Goal: Task Accomplishment & Management: Complete application form

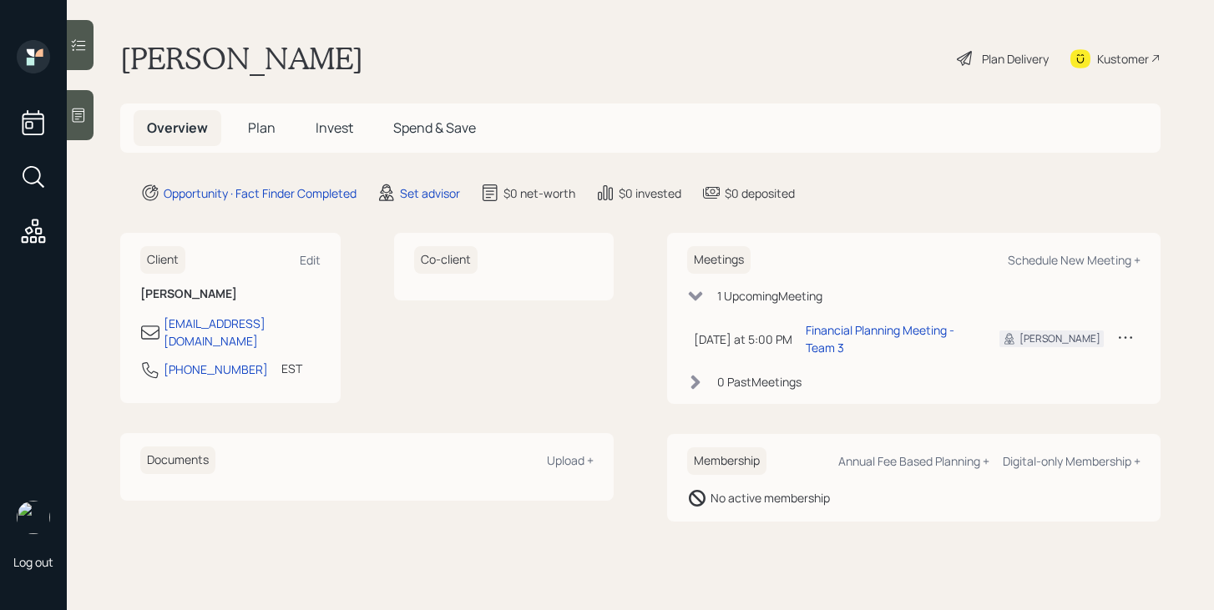
click at [275, 127] on h5 "Plan" at bounding box center [262, 128] width 54 height 36
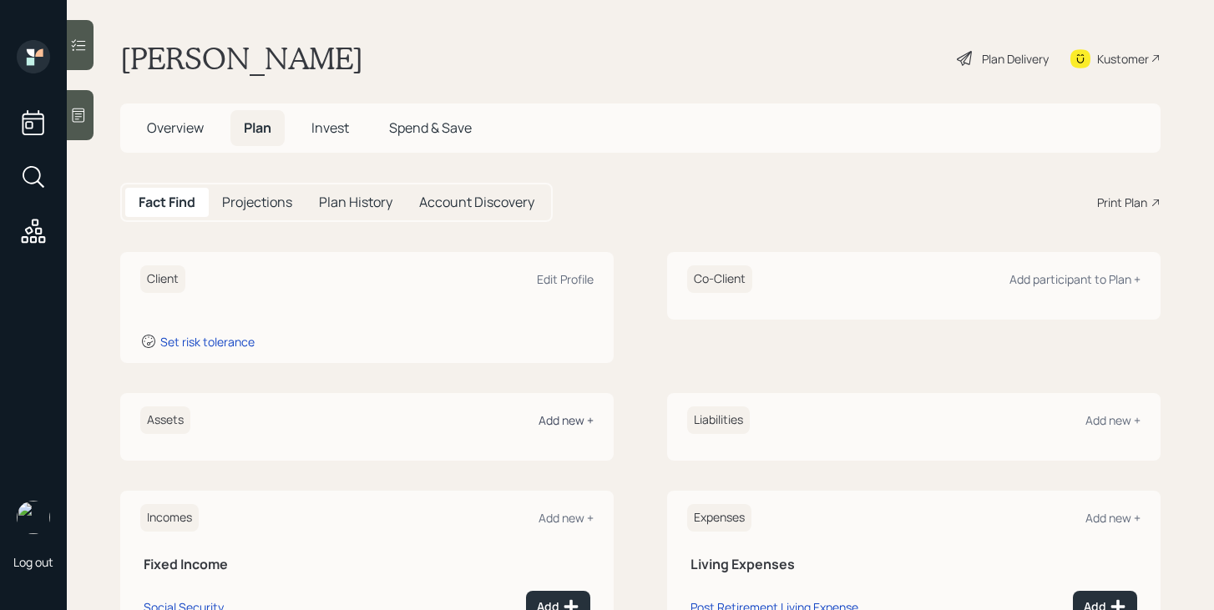
click at [581, 417] on div "Add new +" at bounding box center [565, 420] width 55 height 16
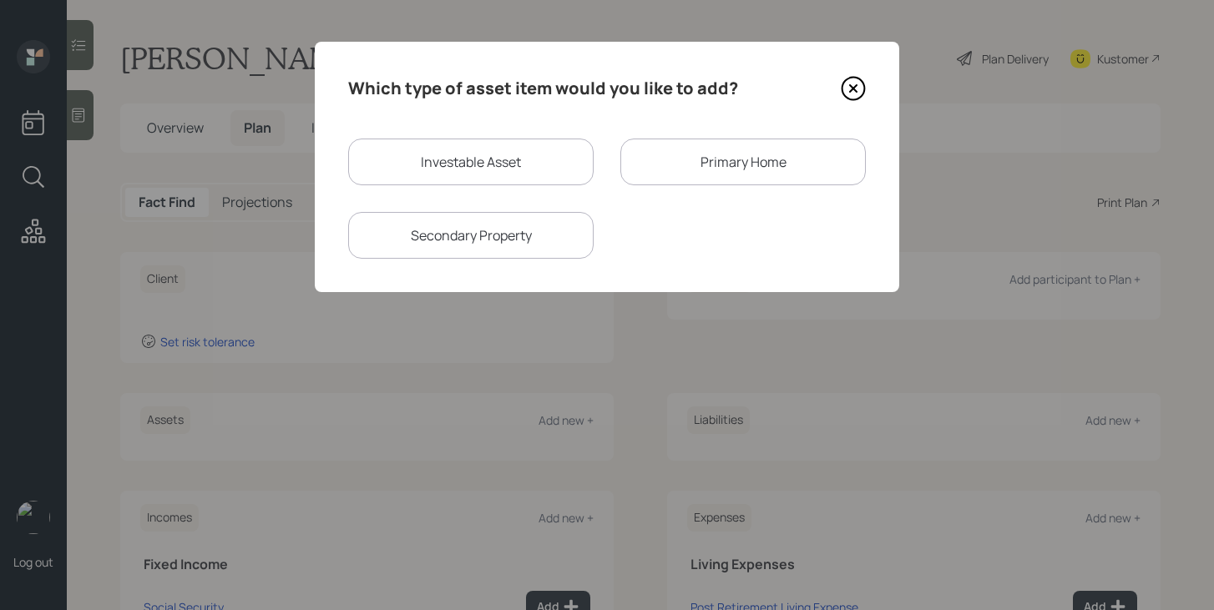
click at [486, 168] on div "Investable Asset" at bounding box center [470, 162] width 245 height 47
select select "taxable"
select select "balanced"
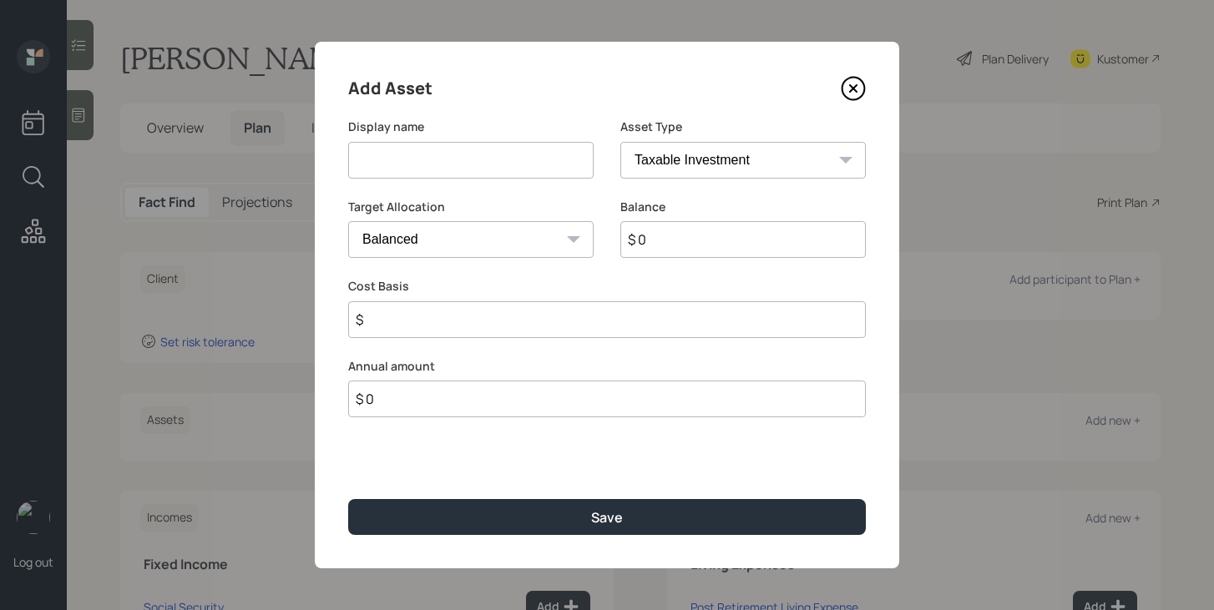
click at [486, 168] on input at bounding box center [470, 160] width 245 height 37
type input "Lump Sum Pension"
click at [716, 158] on select "SEP [PERSON_NAME] IRA 401(k) [PERSON_NAME] 401(k) 403(b) [PERSON_NAME] 403(b) 4…" at bounding box center [742, 160] width 245 height 37
select select "ira"
click at [620, 142] on select "SEP [PERSON_NAME] IRA 401(k) [PERSON_NAME] 401(k) 403(b) [PERSON_NAME] 403(b) 4…" at bounding box center [742, 160] width 245 height 37
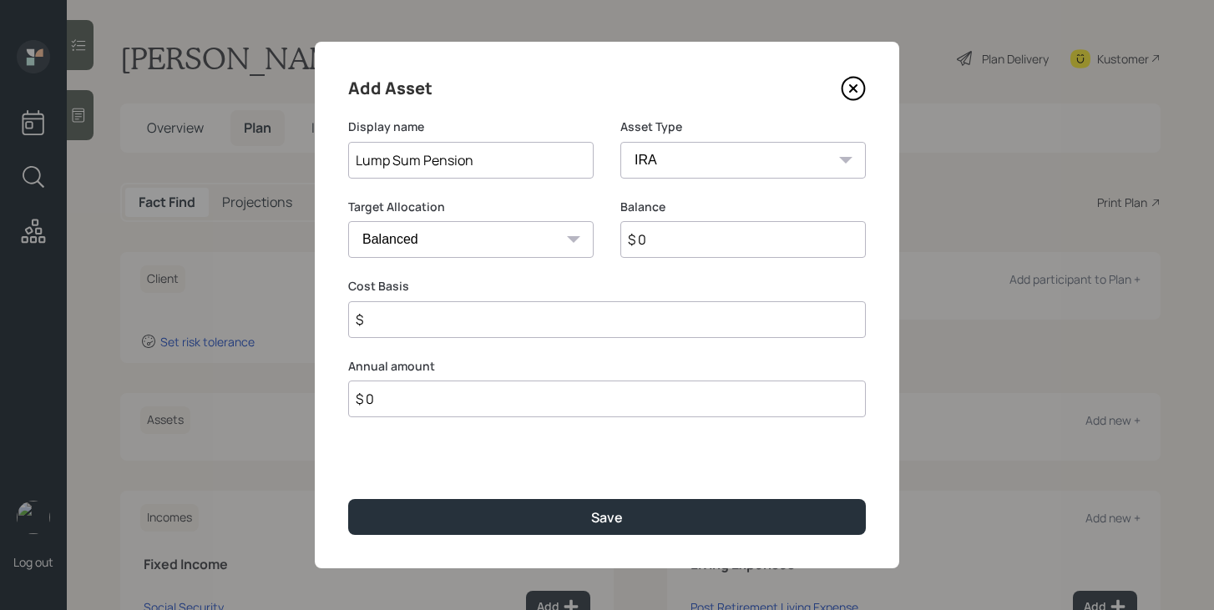
type input "$"
click at [679, 239] on input "$ 0" at bounding box center [742, 239] width 245 height 37
type input "$ 180,000"
click at [593, 331] on input "$" at bounding box center [607, 319] width 518 height 37
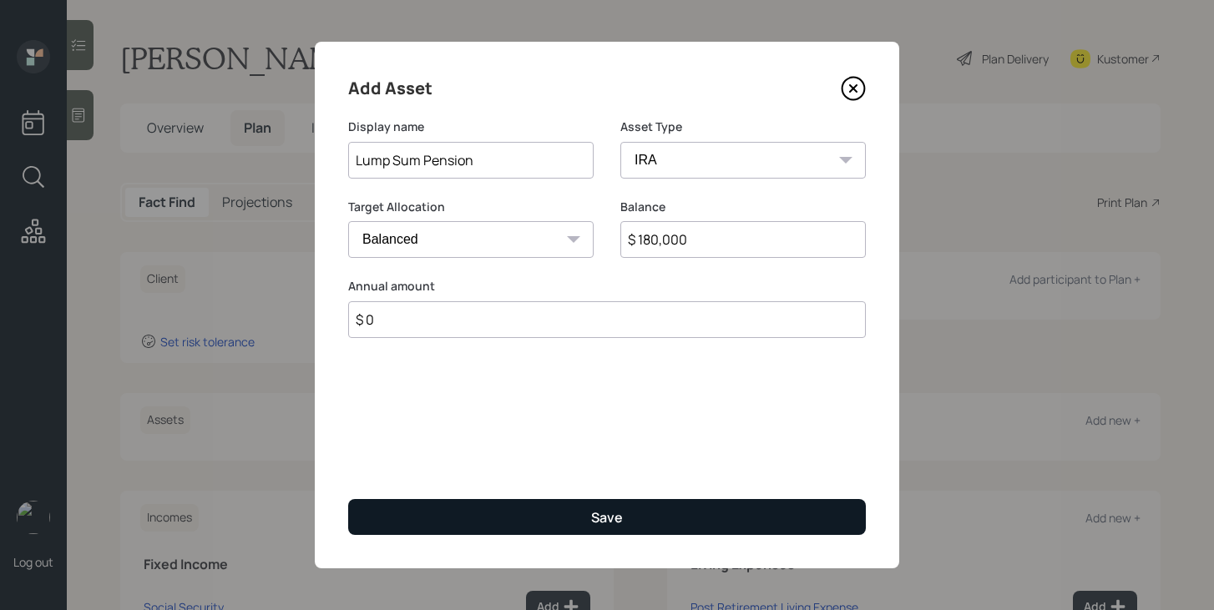
type input "$ 0"
click at [558, 514] on button "Save" at bounding box center [607, 517] width 518 height 36
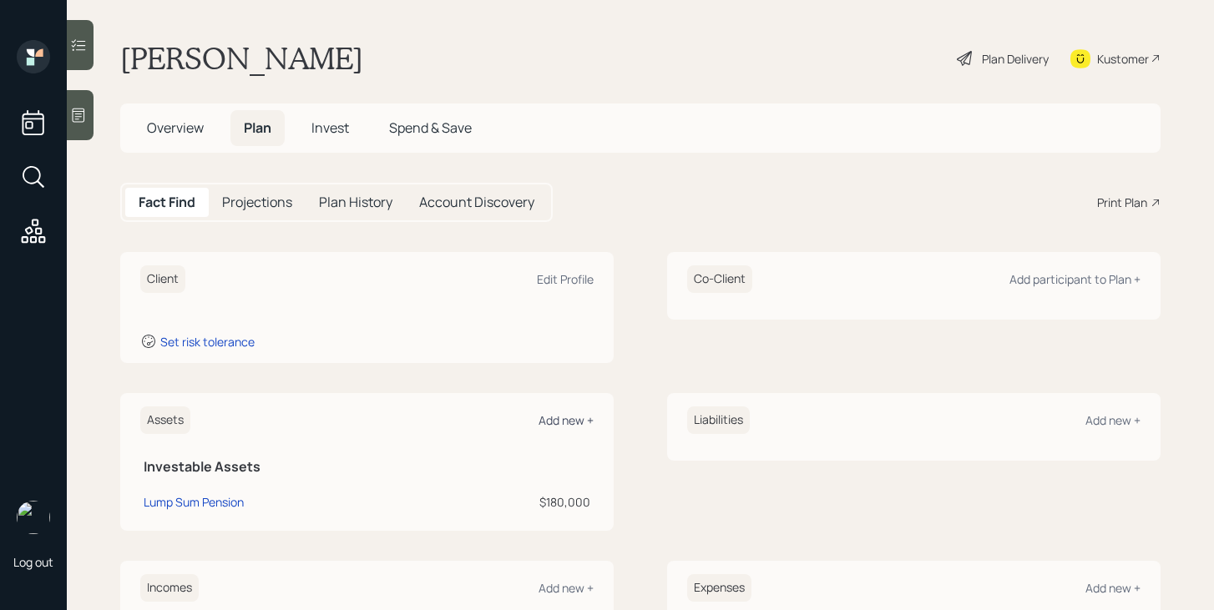
click at [581, 414] on div "Add new +" at bounding box center [565, 420] width 55 height 16
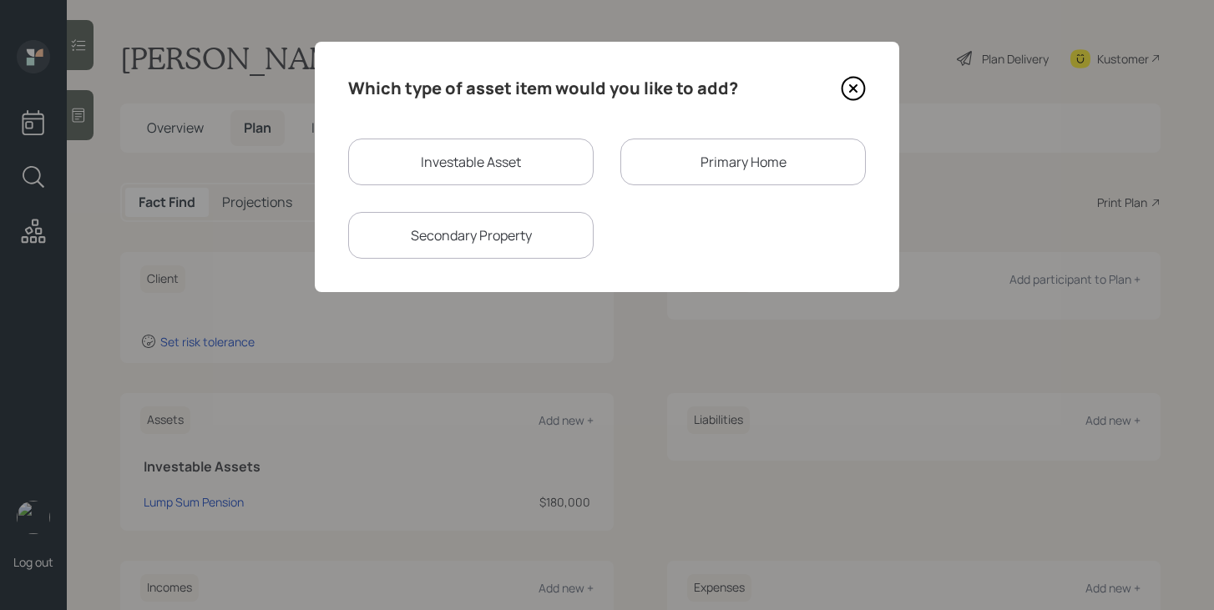
click at [482, 170] on div "Investable Asset" at bounding box center [470, 162] width 245 height 47
select select "taxable"
select select "balanced"
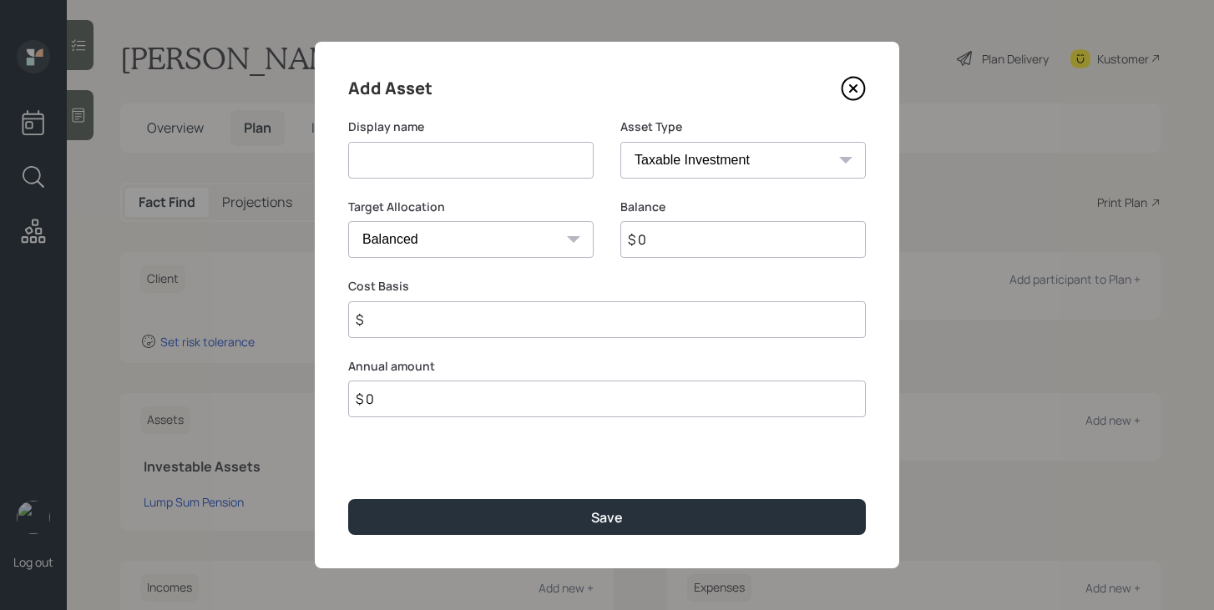
click at [482, 170] on input at bounding box center [470, 160] width 245 height 37
type input "Savings"
click at [724, 253] on input "$ 0" at bounding box center [742, 239] width 245 height 37
click at [738, 157] on select "SEP IRA IRA Roth IRA 401(k) Roth 401(k) 403(b) Roth 403(b) 457(b) Roth 457(b) H…" at bounding box center [742, 160] width 245 height 37
select select "cash"
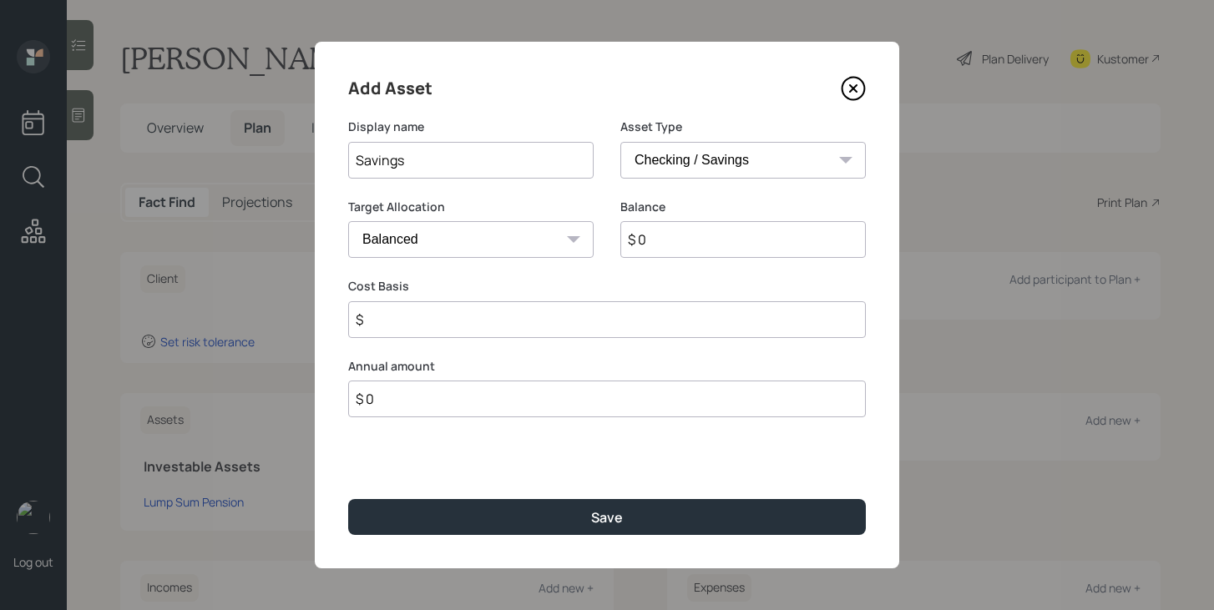
click at [620, 142] on select "SEP IRA IRA Roth IRA 401(k) Roth 401(k) 403(b) Roth 403(b) 457(b) Roth 457(b) H…" at bounding box center [742, 160] width 245 height 37
type input "$"
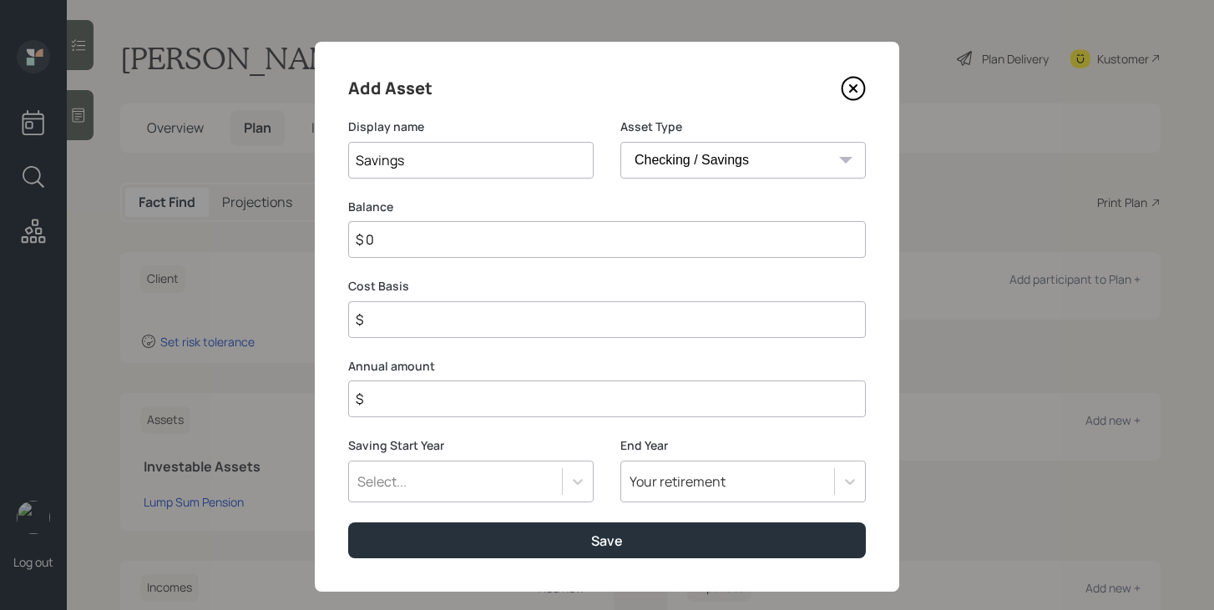
click at [668, 245] on input "$ 0" at bounding box center [607, 239] width 518 height 37
type input "$"
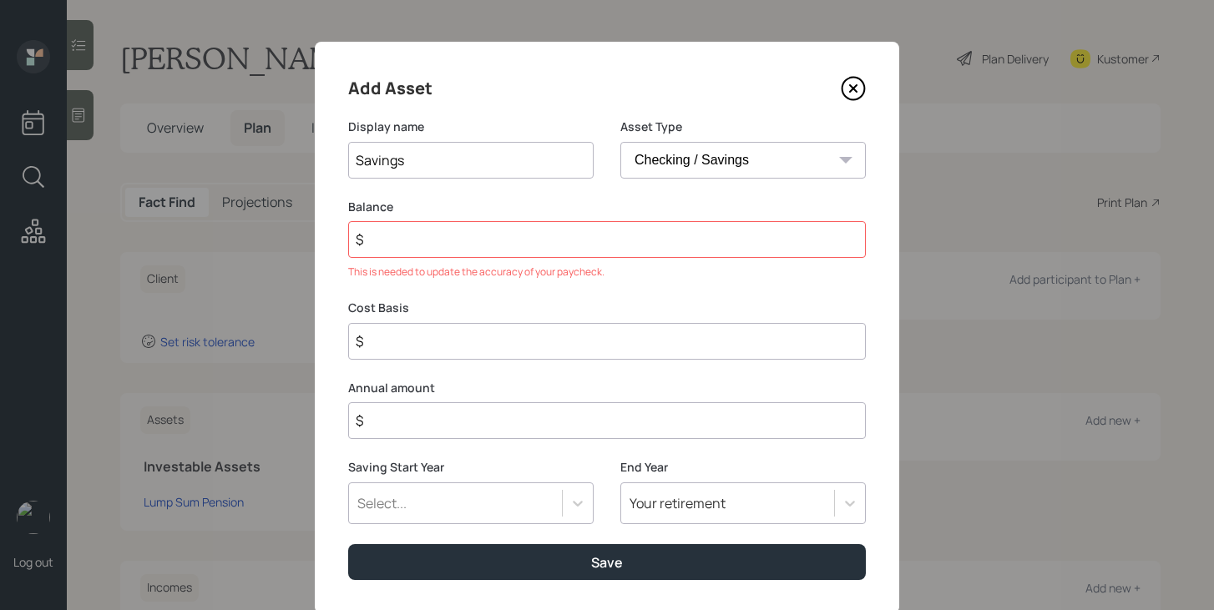
type input "$ 1"
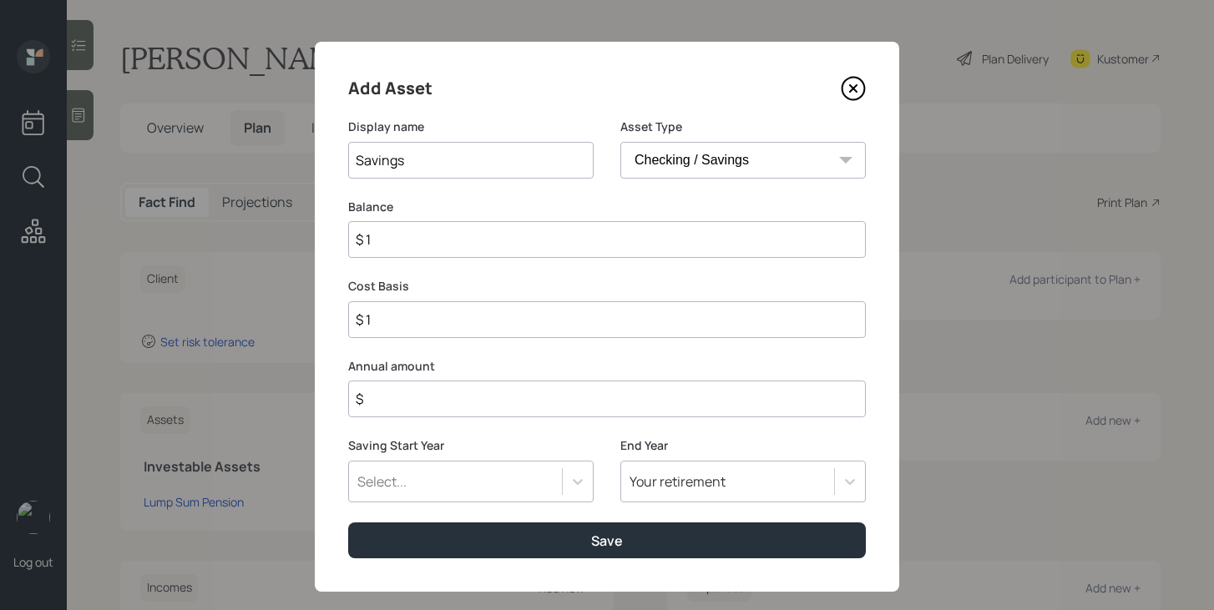
type input "$ 10"
type input "$ 100"
type input "$ 1,000"
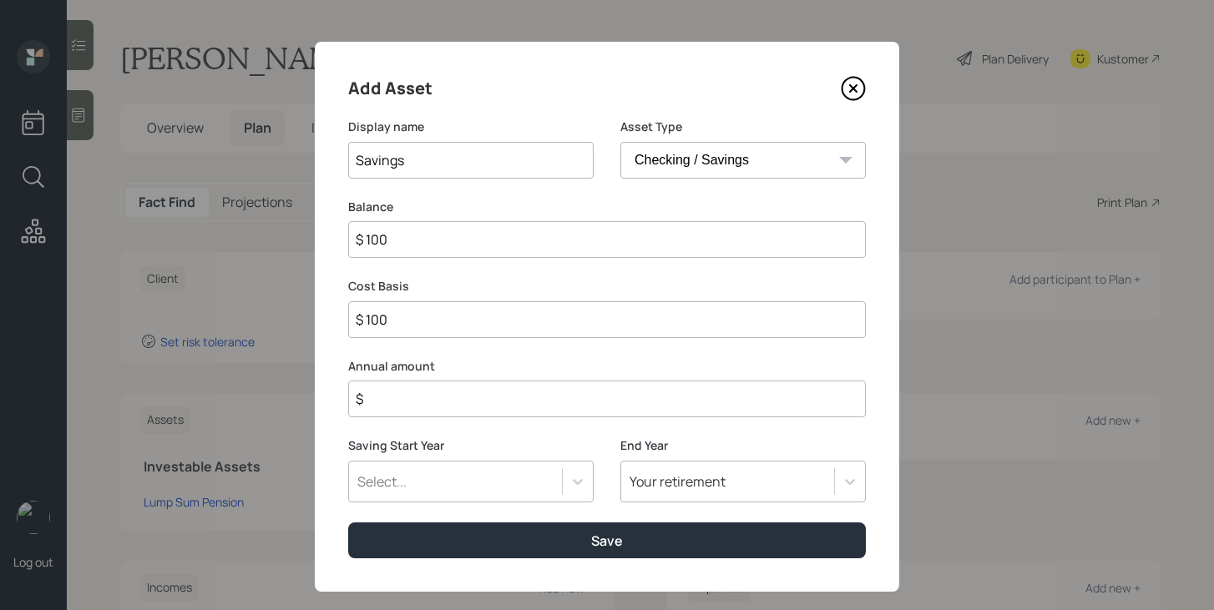
type input "$ 1,000"
type input "$ 10,000"
click at [614, 394] on input "$" at bounding box center [607, 399] width 518 height 37
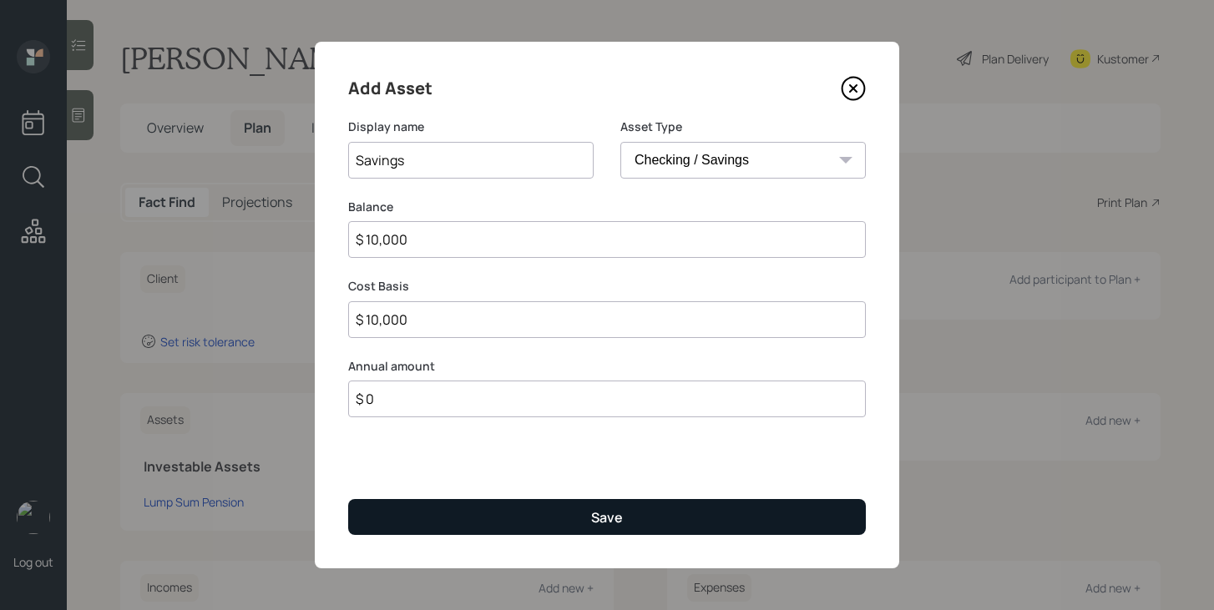
type input "$ 0"
click at [584, 510] on button "Save" at bounding box center [607, 517] width 518 height 36
